Goal: Information Seeking & Learning: Find specific fact

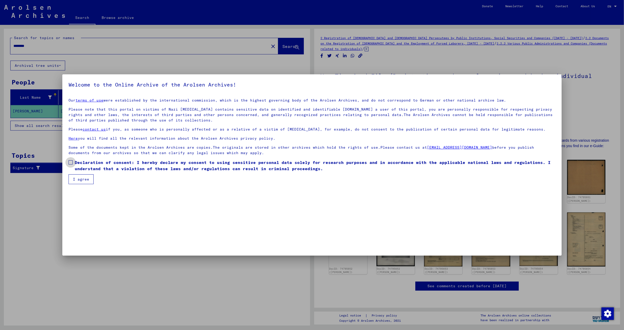
click at [69, 160] on span at bounding box center [71, 162] width 4 height 4
click at [80, 178] on button "I agree" at bounding box center [81, 179] width 25 height 10
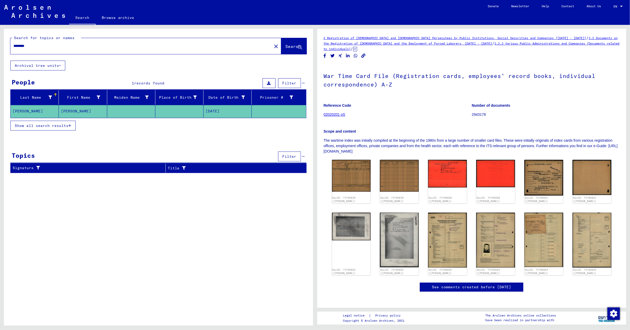
click at [51, 43] on input "********" at bounding box center [140, 45] width 255 height 5
drag, startPoint x: 33, startPoint y: 46, endPoint x: -11, endPoint y: 46, distance: 44.0
click at [0, 46] on html "**********" at bounding box center [315, 165] width 630 height 330
click at [292, 46] on span "Search" at bounding box center [293, 46] width 16 height 5
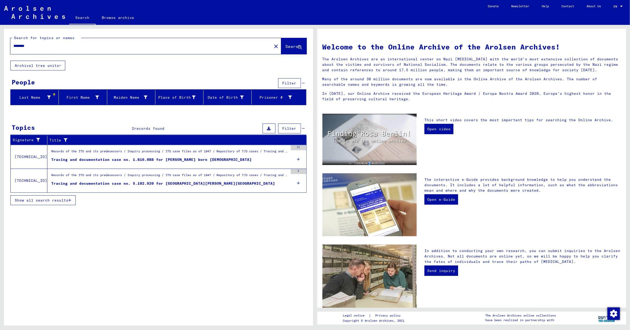
click at [34, 45] on input "********" at bounding box center [139, 45] width 252 height 5
type input "********"
click at [286, 44] on span "Search" at bounding box center [293, 46] width 16 height 5
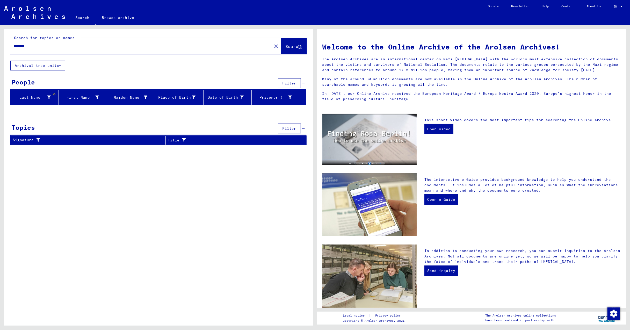
drag, startPoint x: 34, startPoint y: 44, endPoint x: -18, endPoint y: 51, distance: 52.6
click at [0, 51] on html "Search Browse archive Donate Newsletter Help Contact About Us Search Browse arc…" at bounding box center [315, 165] width 630 height 330
type input "*****"
click at [281, 47] on button "Search" at bounding box center [293, 46] width 25 height 16
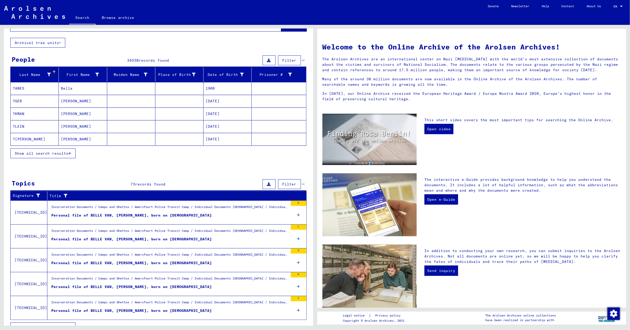
scroll to position [34, 0]
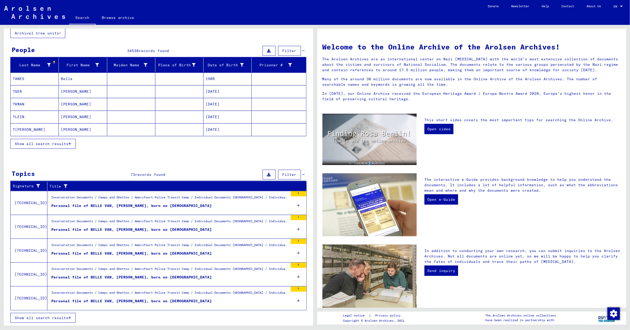
click at [67, 317] on span "Show all search results" at bounding box center [42, 317] width 54 height 5
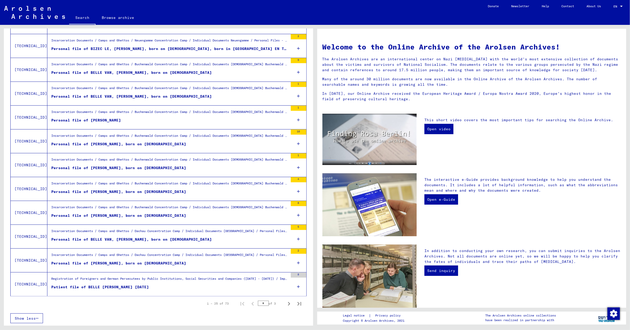
scroll to position [432, 0]
click at [285, 302] on icon "Next page" at bounding box center [288, 302] width 7 height 7
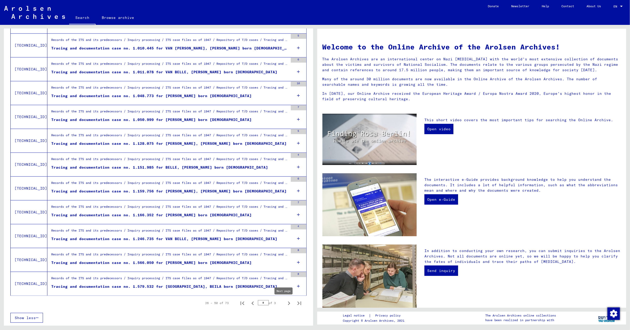
click at [285, 304] on icon "Next page" at bounding box center [288, 302] width 7 height 7
type input "*"
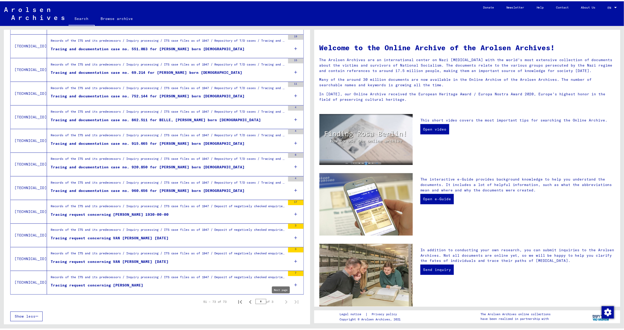
scroll to position [384, 0]
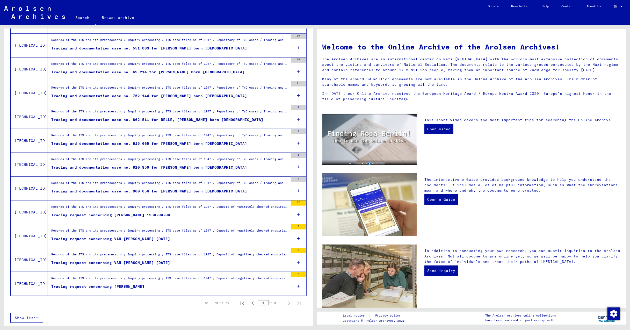
click at [106, 260] on div "Tracing request concerning VAN [PERSON_NAME] [DATE]" at bounding box center [110, 262] width 119 height 5
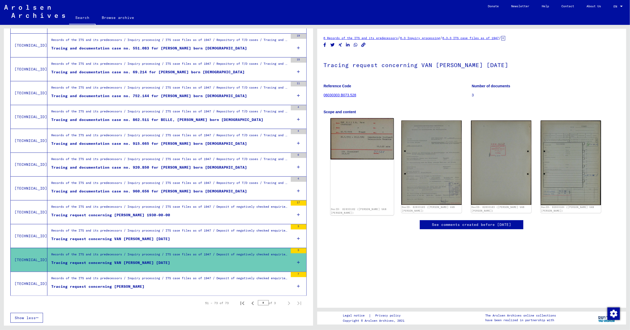
click at [361, 150] on img at bounding box center [361, 138] width 63 height 41
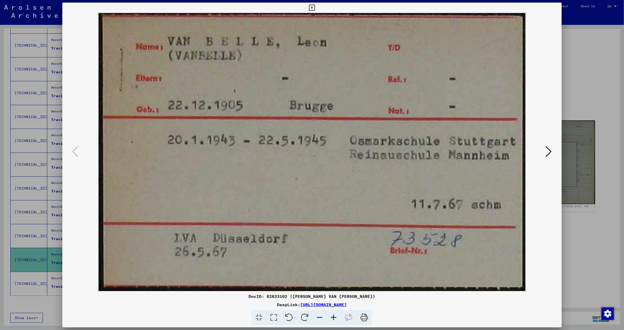
click at [361, 150] on img at bounding box center [312, 152] width 464 height 278
click at [550, 149] on icon at bounding box center [549, 151] width 6 height 12
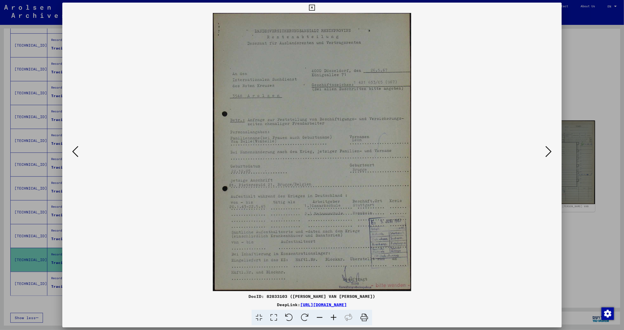
click at [550, 148] on icon at bounding box center [549, 151] width 6 height 12
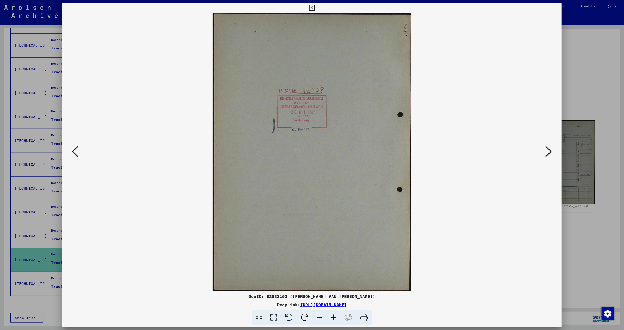
click at [548, 150] on icon at bounding box center [549, 151] width 6 height 12
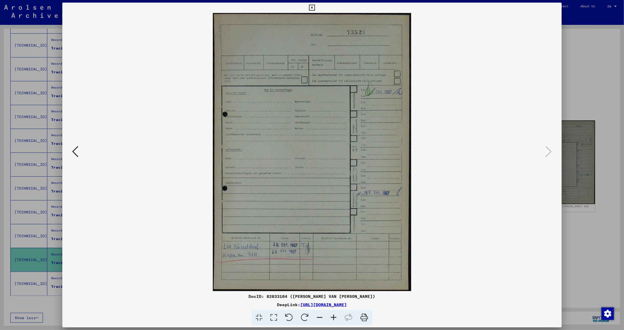
click at [71, 148] on button at bounding box center [75, 151] width 9 height 15
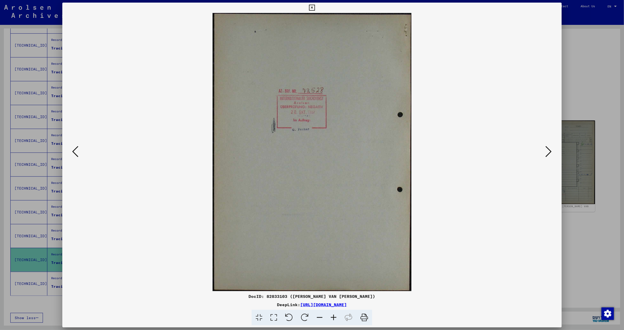
click at [72, 148] on icon at bounding box center [75, 151] width 6 height 12
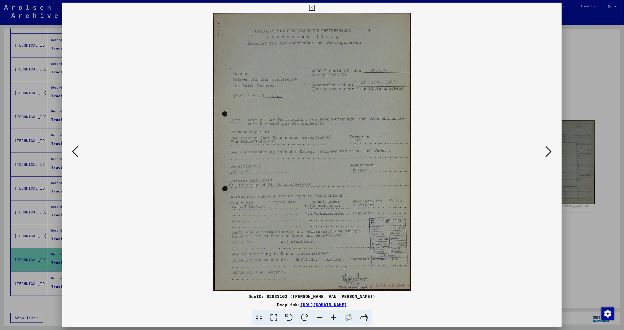
click at [331, 316] on icon at bounding box center [334, 317] width 14 height 16
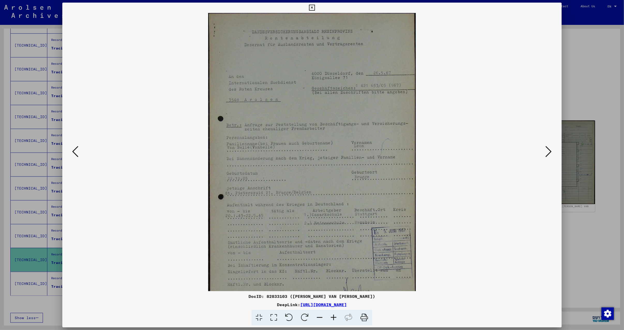
click at [330, 315] on icon at bounding box center [334, 317] width 14 height 16
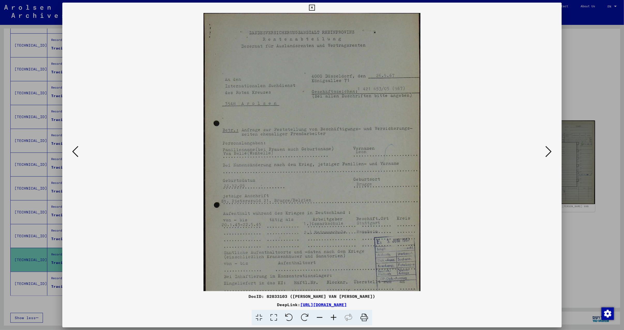
click at [330, 315] on icon at bounding box center [334, 317] width 14 height 16
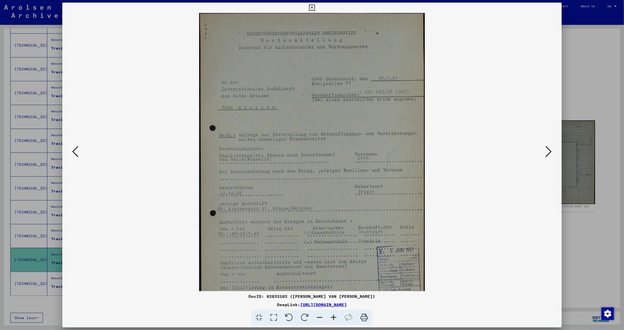
click at [330, 315] on icon at bounding box center [334, 317] width 14 height 16
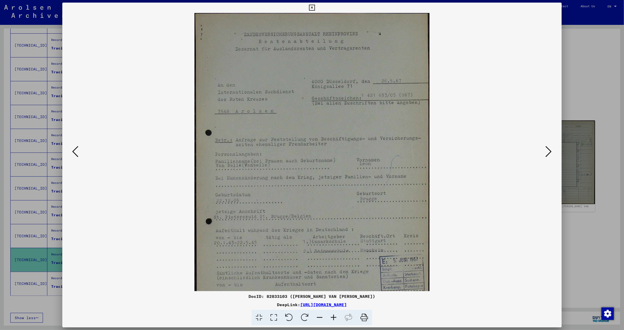
click at [330, 315] on icon at bounding box center [334, 317] width 14 height 16
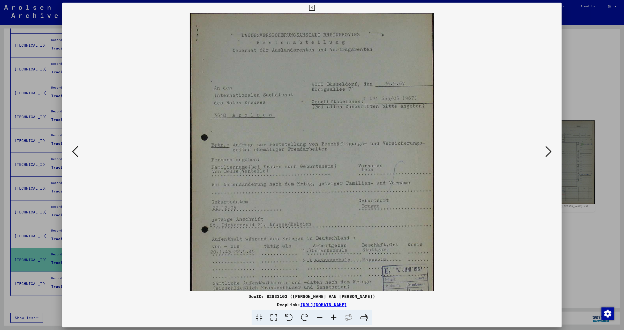
click at [330, 315] on icon at bounding box center [334, 317] width 14 height 16
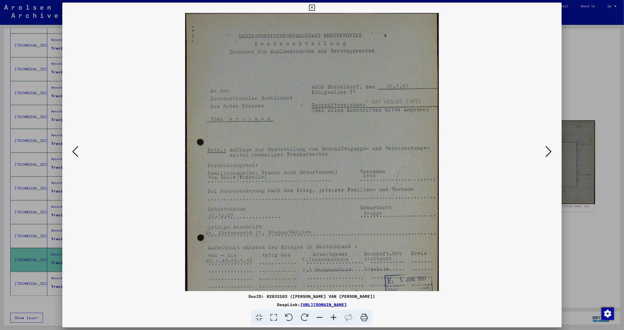
click at [330, 315] on icon at bounding box center [334, 317] width 14 height 16
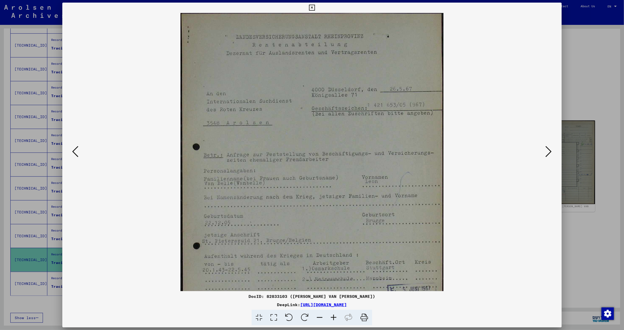
click at [330, 315] on icon at bounding box center [334, 317] width 14 height 16
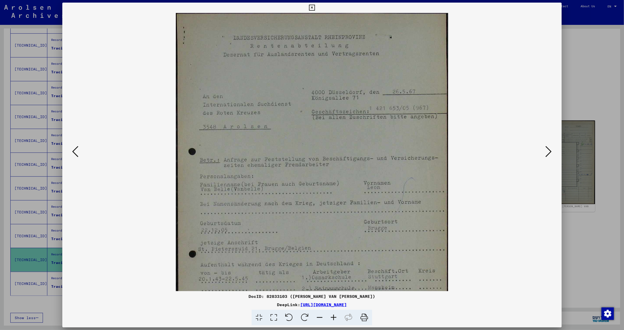
click at [330, 315] on icon at bounding box center [334, 317] width 14 height 16
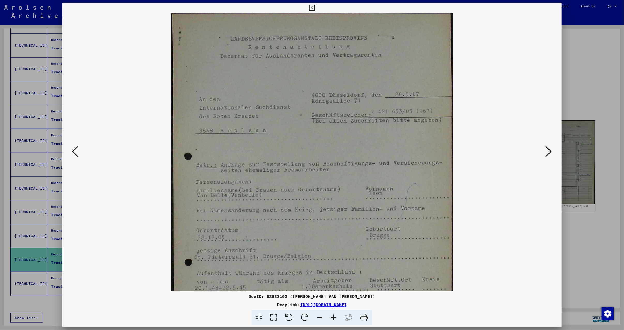
click at [330, 315] on icon at bounding box center [334, 317] width 14 height 16
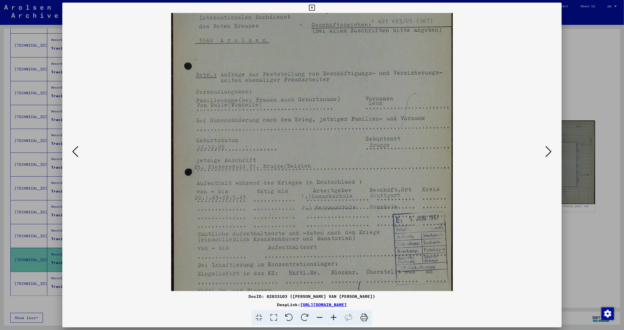
drag, startPoint x: 324, startPoint y: 223, endPoint x: 312, endPoint y: 145, distance: 78.8
click at [311, 139] on img at bounding box center [312, 120] width 282 height 394
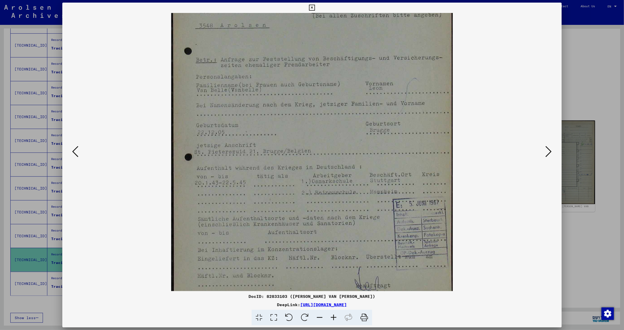
scroll to position [116, 0]
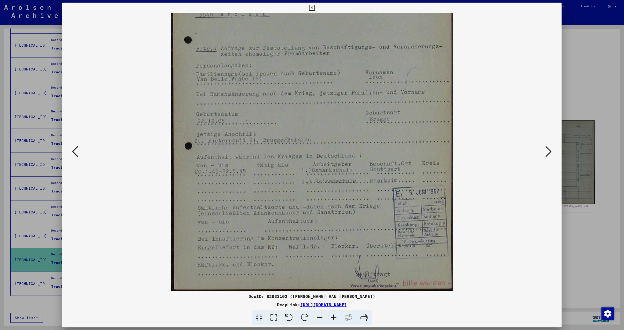
drag, startPoint x: 333, startPoint y: 221, endPoint x: 318, endPoint y: 180, distance: 43.2
click at [318, 180] on img at bounding box center [312, 94] width 282 height 394
click at [72, 152] on icon at bounding box center [75, 151] width 6 height 12
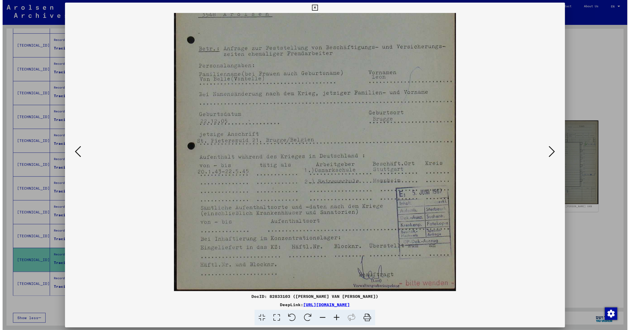
scroll to position [0, 0]
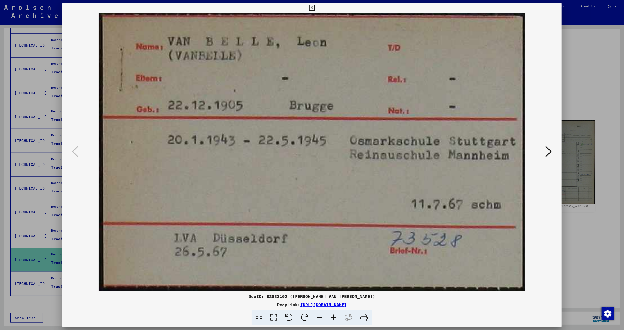
click at [313, 6] on icon at bounding box center [312, 8] width 6 height 6
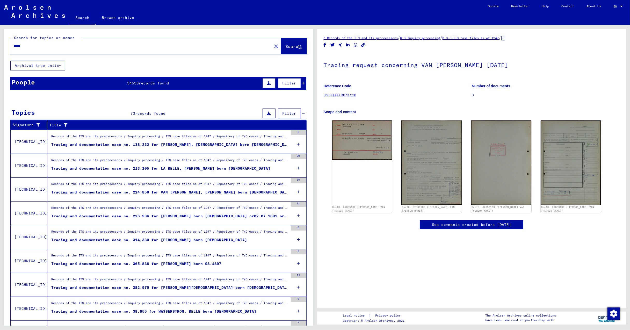
drag, startPoint x: 23, startPoint y: 44, endPoint x: 5, endPoint y: 48, distance: 18.0
click at [5, 48] on div "Search for topics or names ***** close Search" at bounding box center [158, 45] width 309 height 32
click at [281, 49] on button "Search" at bounding box center [293, 46] width 25 height 16
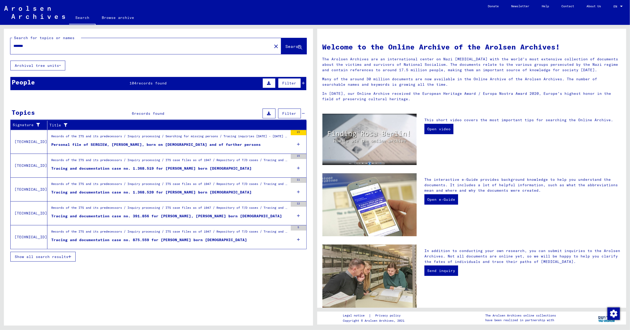
click at [69, 257] on icon "button" at bounding box center [69, 257] width 3 height 4
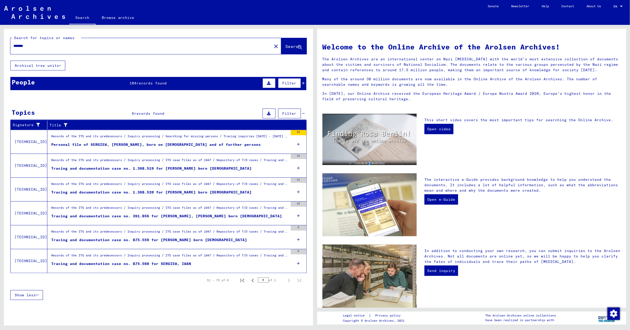
click at [38, 46] on input "*******" at bounding box center [139, 45] width 252 height 5
type input "*"
type input "*****"
click at [296, 43] on button "Search" at bounding box center [293, 46] width 25 height 16
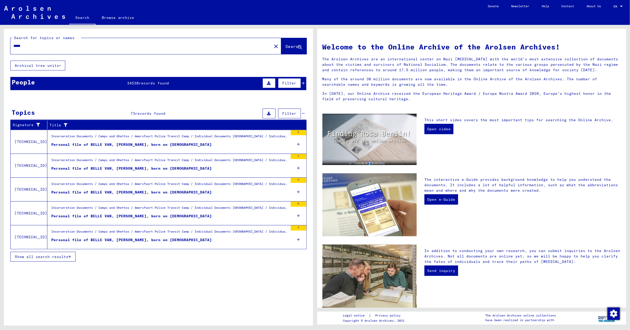
click at [68, 256] on span "Show all search results" at bounding box center [42, 256] width 54 height 5
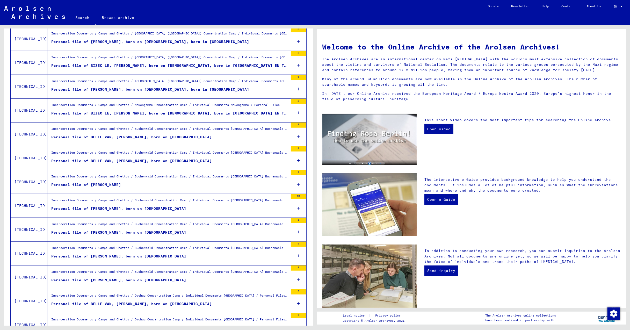
scroll to position [432, 0]
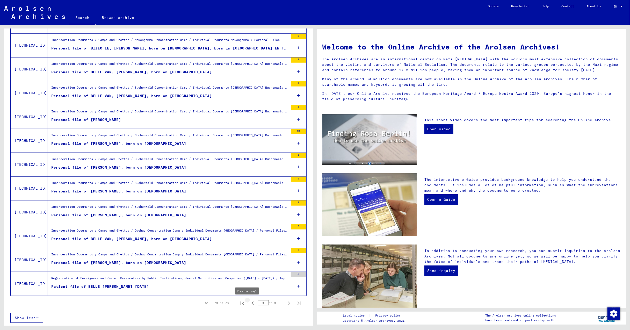
click at [249, 303] on icon "Previous page" at bounding box center [252, 302] width 7 height 7
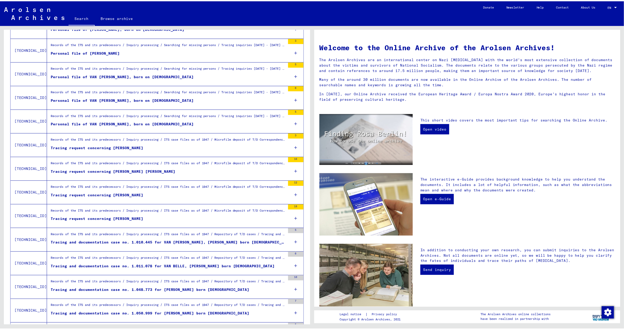
scroll to position [225, 0]
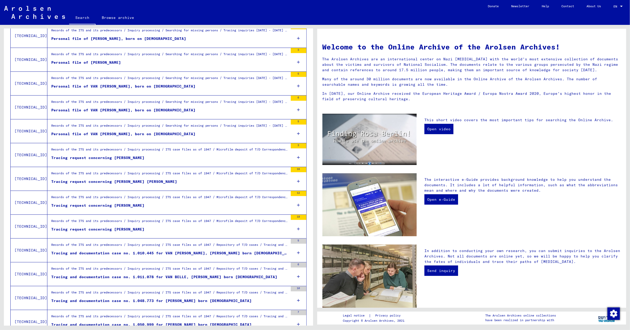
click at [107, 157] on div "Tracing request concerning [PERSON_NAME]" at bounding box center [97, 157] width 93 height 5
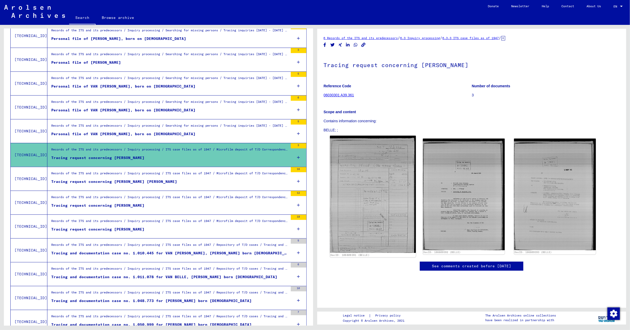
click at [386, 212] on img at bounding box center [373, 194] width 86 height 117
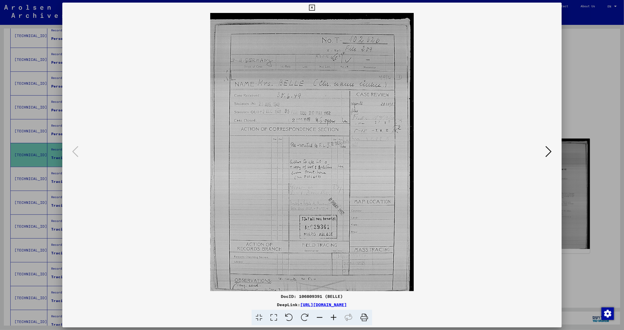
click at [550, 149] on icon at bounding box center [549, 151] width 6 height 12
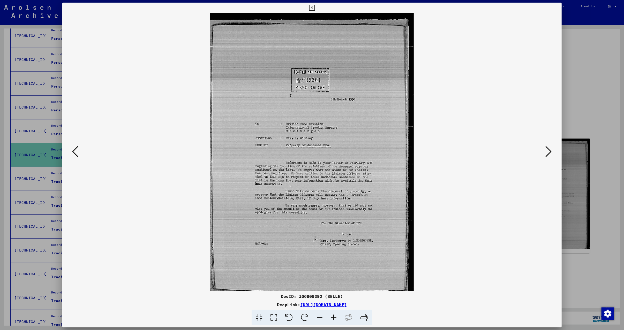
click at [549, 150] on icon at bounding box center [549, 151] width 6 height 12
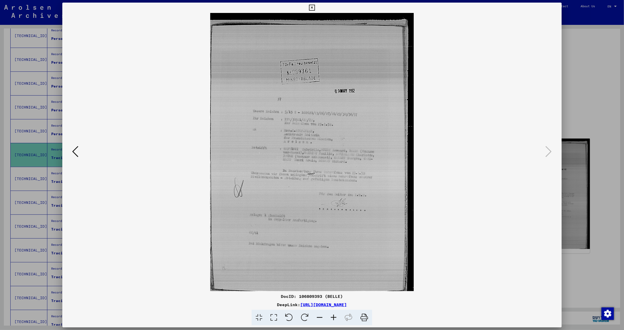
click at [336, 318] on icon at bounding box center [334, 317] width 14 height 16
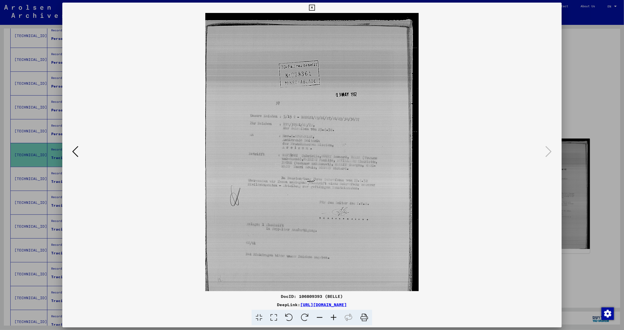
click at [335, 317] on icon at bounding box center [334, 317] width 14 height 16
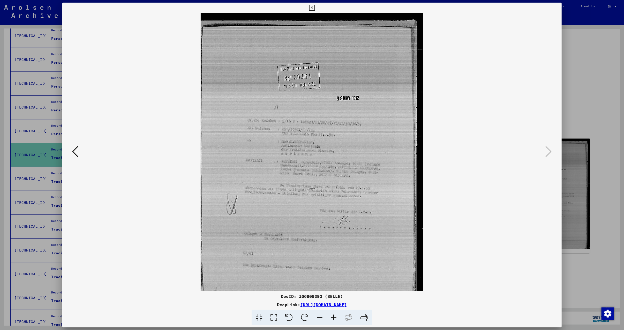
click at [334, 317] on icon at bounding box center [334, 317] width 14 height 16
click at [333, 317] on icon at bounding box center [334, 317] width 14 height 16
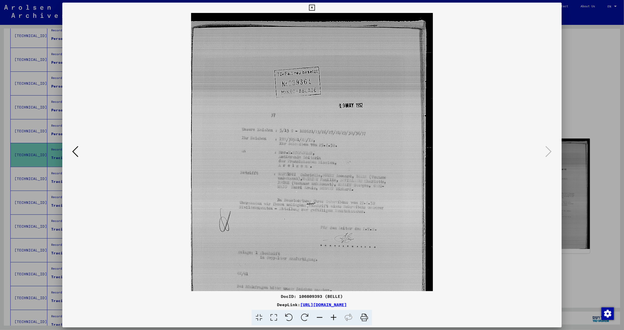
click at [333, 318] on icon at bounding box center [334, 317] width 14 height 16
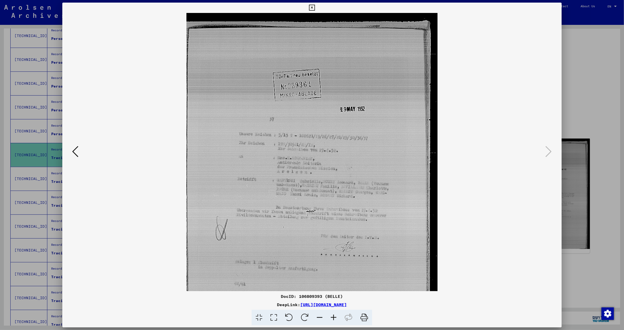
click at [332, 318] on icon at bounding box center [334, 317] width 14 height 16
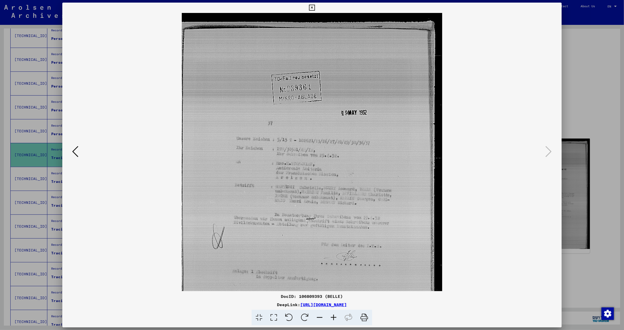
click at [331, 318] on icon at bounding box center [334, 317] width 14 height 16
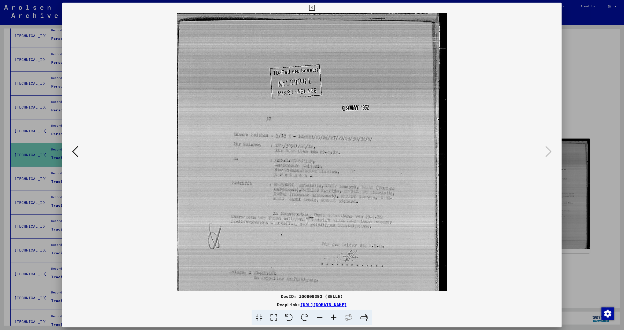
scroll to position [10, 0]
drag, startPoint x: 343, startPoint y: 234, endPoint x: 330, endPoint y: 227, distance: 14.9
click at [330, 227] on img at bounding box center [312, 187] width 270 height 368
click at [75, 152] on icon at bounding box center [75, 151] width 6 height 12
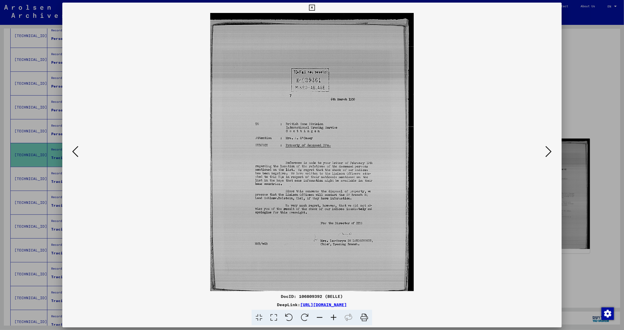
click at [334, 314] on icon at bounding box center [334, 317] width 14 height 16
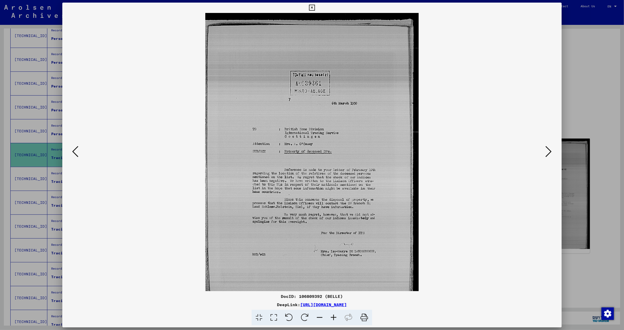
click at [334, 313] on icon at bounding box center [334, 317] width 14 height 16
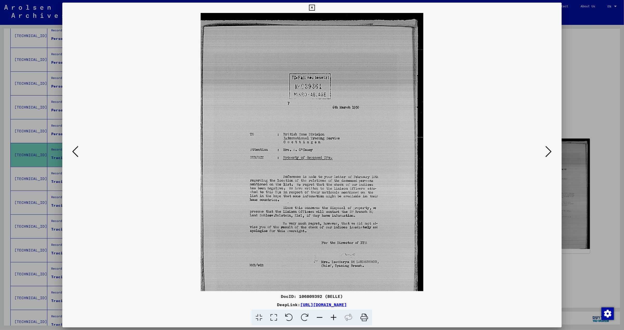
click at [334, 313] on icon at bounding box center [334, 317] width 14 height 16
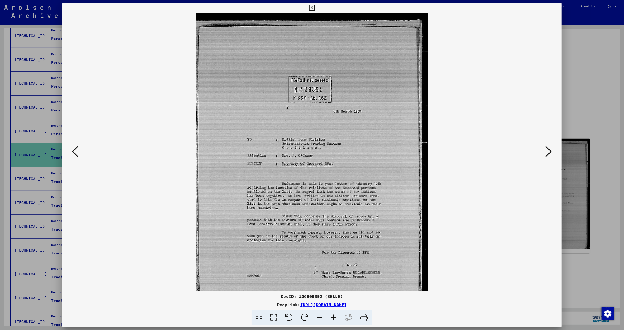
click at [333, 313] on icon at bounding box center [334, 317] width 14 height 16
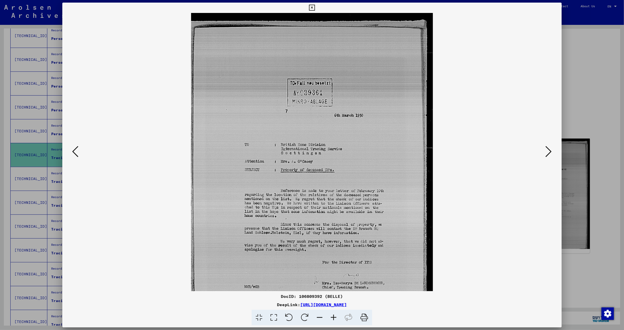
click at [333, 315] on icon at bounding box center [334, 317] width 14 height 16
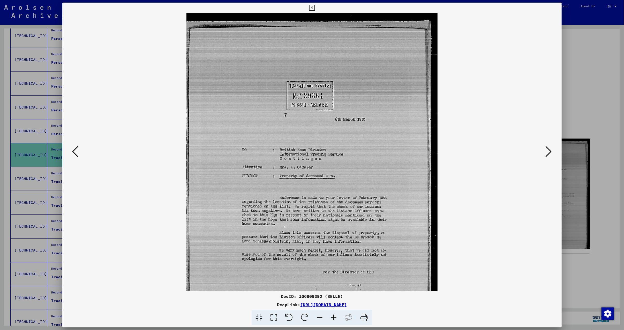
click at [331, 315] on icon at bounding box center [334, 317] width 14 height 16
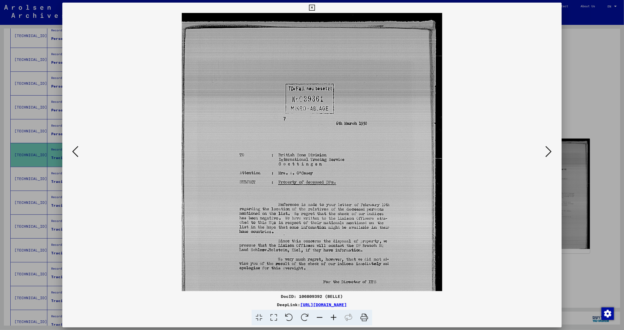
click at [331, 315] on icon at bounding box center [334, 317] width 14 height 16
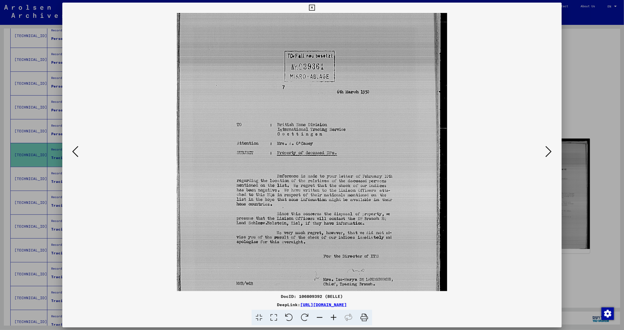
drag, startPoint x: 383, startPoint y: 255, endPoint x: 374, endPoint y: 204, distance: 51.9
click at [374, 204] on img at bounding box center [312, 161] width 270 height 368
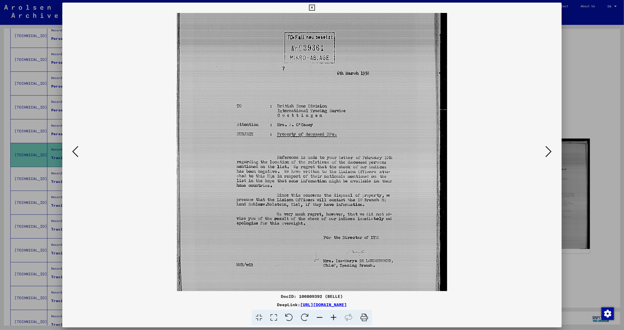
click at [75, 153] on icon at bounding box center [75, 151] width 6 height 12
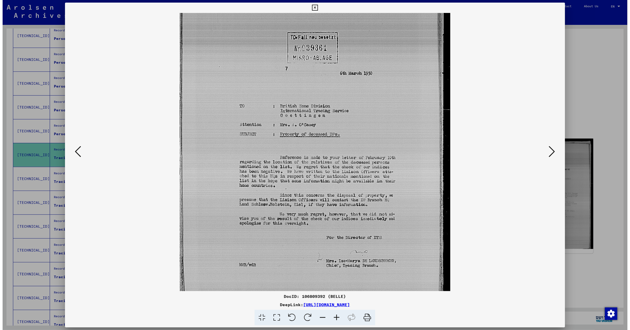
scroll to position [0, 0]
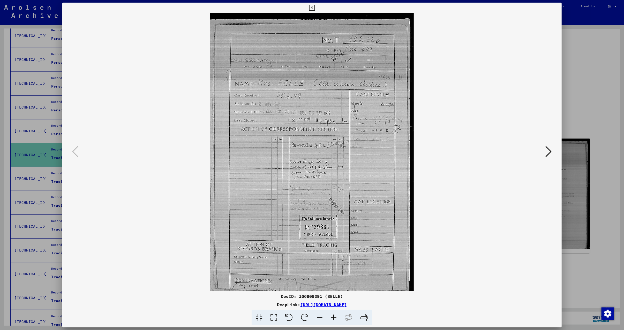
click at [309, 6] on icon at bounding box center [312, 8] width 6 height 6
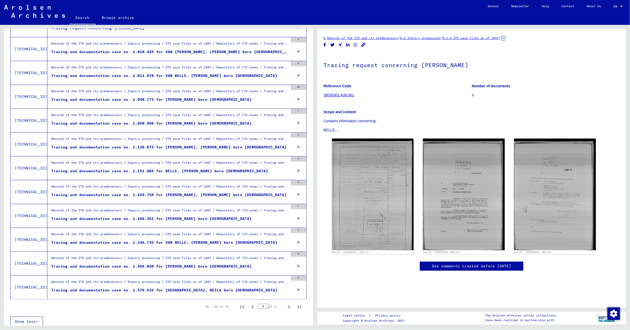
scroll to position [432, 0]
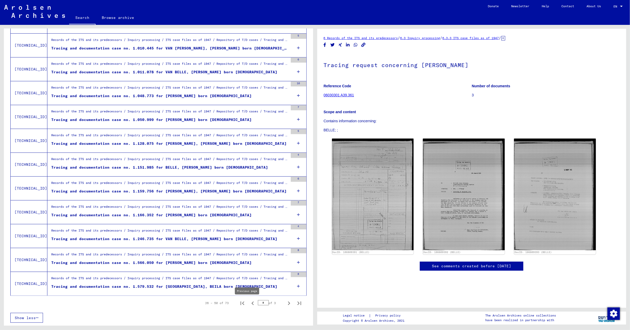
click at [249, 304] on icon "Previous page" at bounding box center [252, 302] width 7 height 7
type input "*"
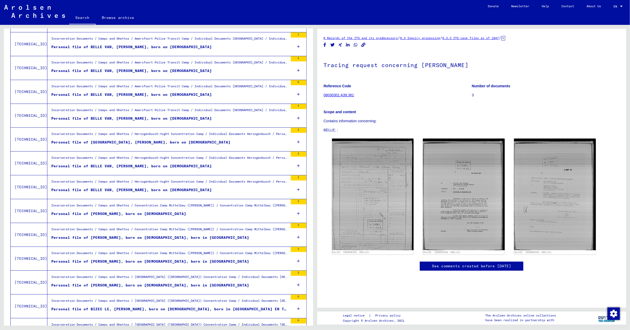
scroll to position [0, 0]
